Goal: Task Accomplishment & Management: Manage account settings

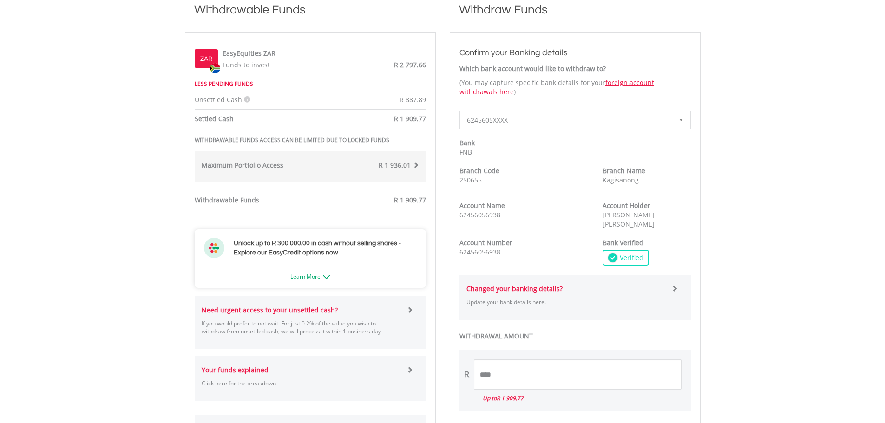
scroll to position [279, 0]
drag, startPoint x: 528, startPoint y: 372, endPoint x: 464, endPoint y: 366, distance: 63.9
click at [464, 366] on div "R ****" at bounding box center [574, 374] width 231 height 30
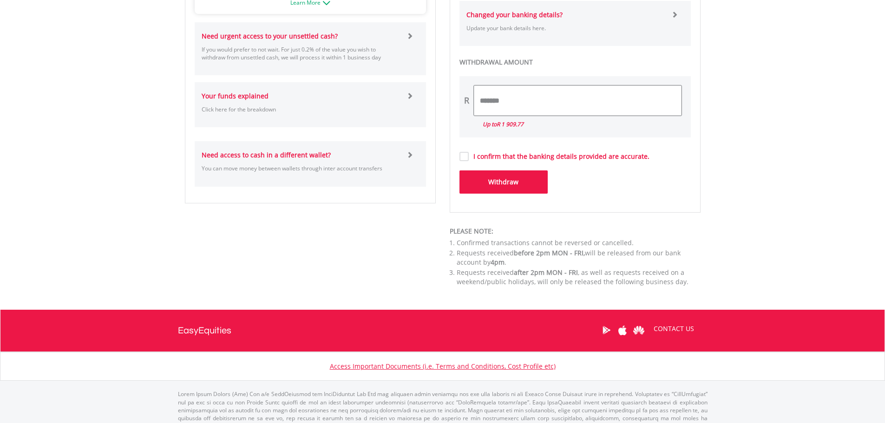
scroll to position [557, 0]
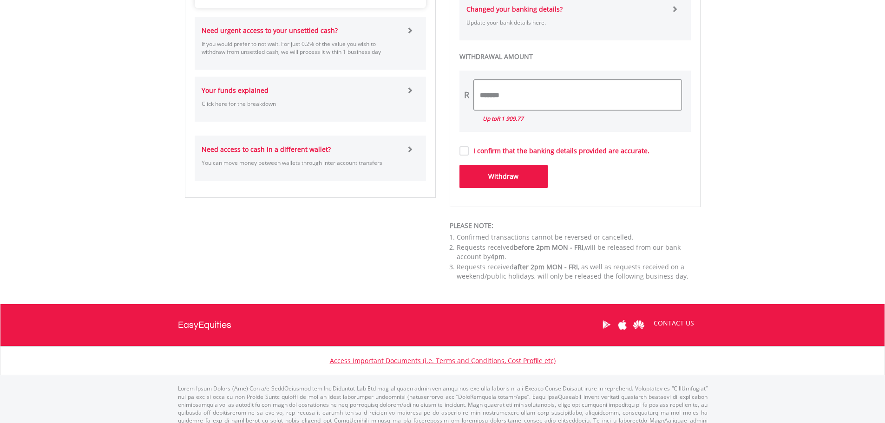
type input "*******"
click at [466, 150] on div "I confirm that the banking details provided are accurate." at bounding box center [574, 151] width 231 height 10
click at [469, 150] on label "I confirm that the banking details provided are accurate." at bounding box center [559, 150] width 181 height 9
click at [495, 177] on button "Withdraw" at bounding box center [503, 176] width 88 height 23
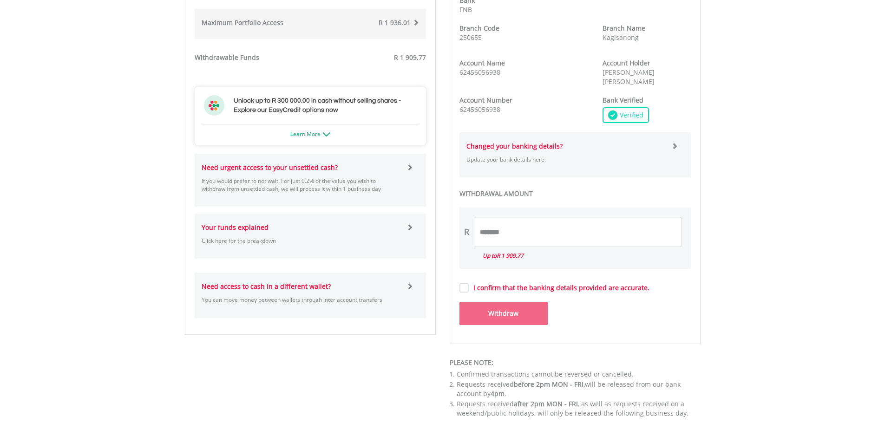
scroll to position [418, 0]
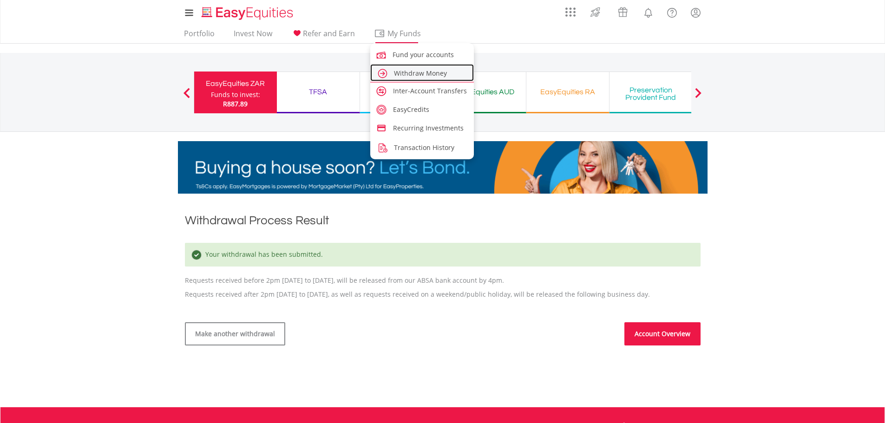
click at [428, 73] on span "Withdraw Money" at bounding box center [420, 73] width 53 height 9
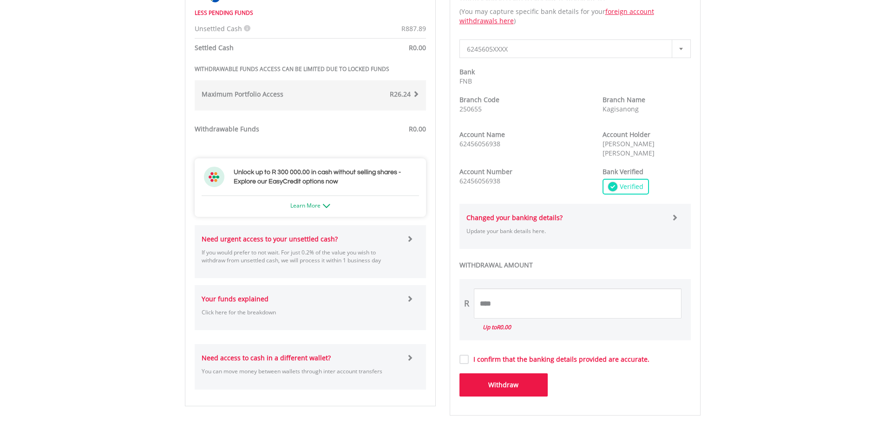
scroll to position [372, 0]
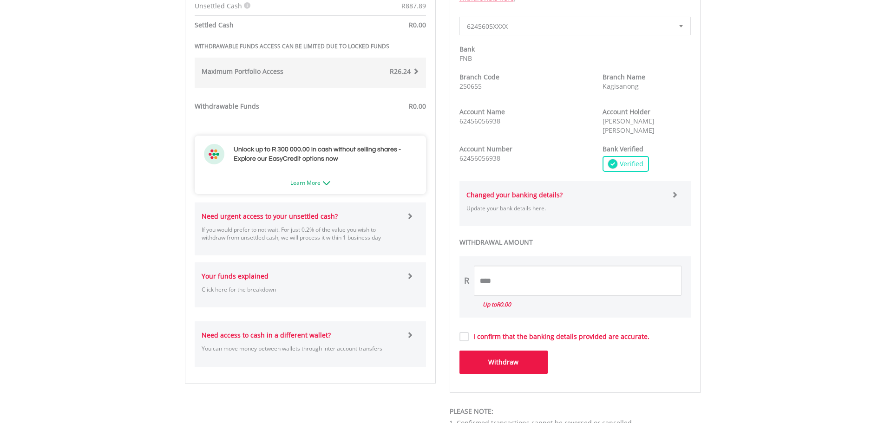
click at [411, 216] on span at bounding box center [409, 216] width 7 height 7
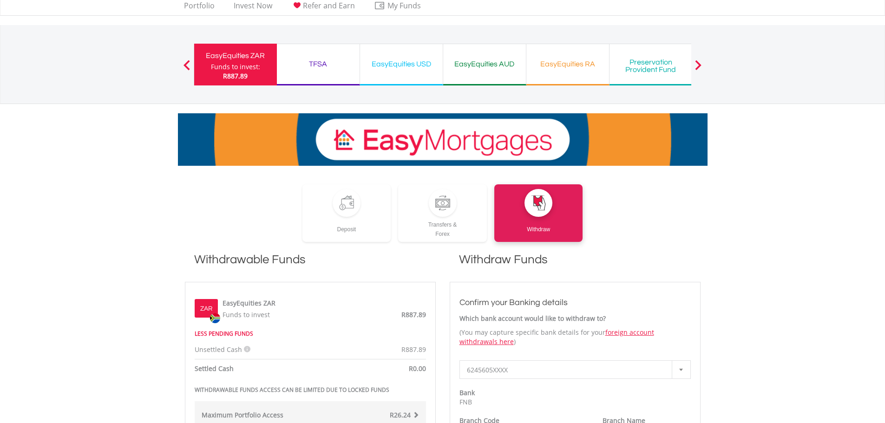
scroll to position [0, 0]
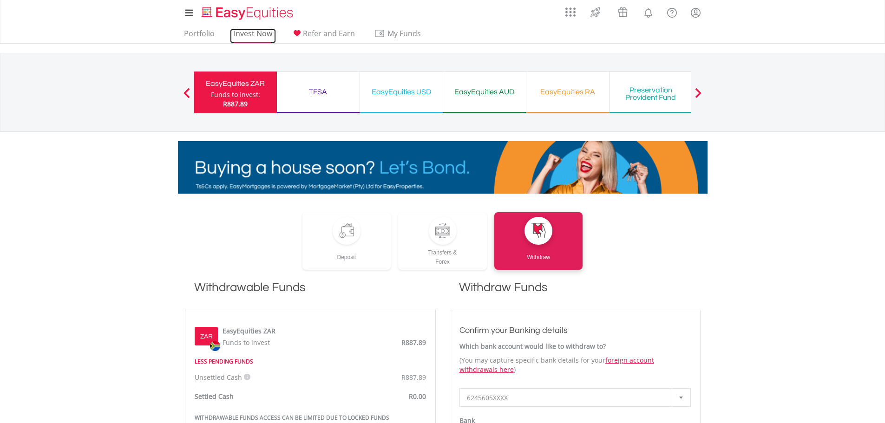
click at [249, 35] on link "Invest Now" at bounding box center [253, 36] width 46 height 14
